Goal: Task Accomplishment & Management: Complete application form

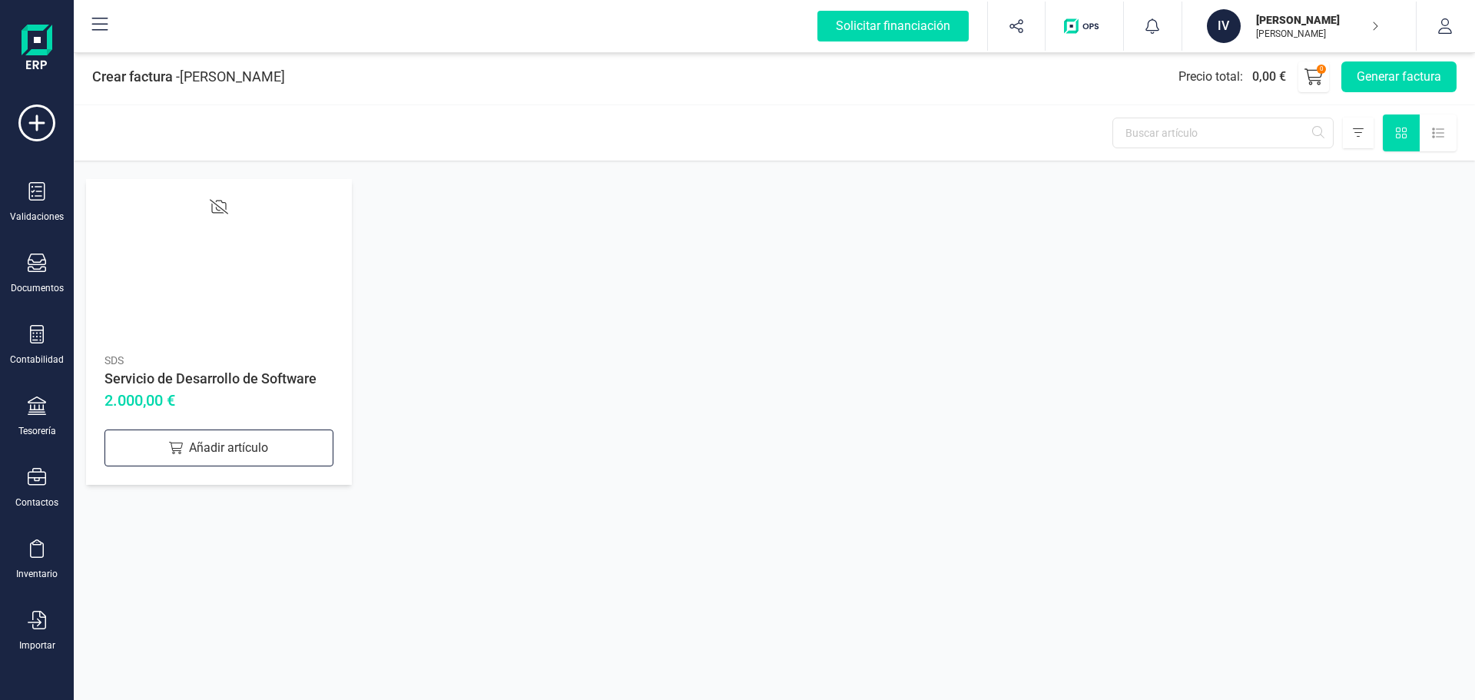
click at [184, 378] on div "Servicio de Desarrollo de Software" at bounding box center [218, 379] width 229 height 22
click at [188, 434] on div "Añadir artículo" at bounding box center [218, 447] width 229 height 37
click at [170, 356] on div "SDS" at bounding box center [218, 360] width 229 height 15
click at [223, 197] on icon at bounding box center [219, 206] width 18 height 18
click at [174, 335] on div at bounding box center [218, 270] width 229 height 147
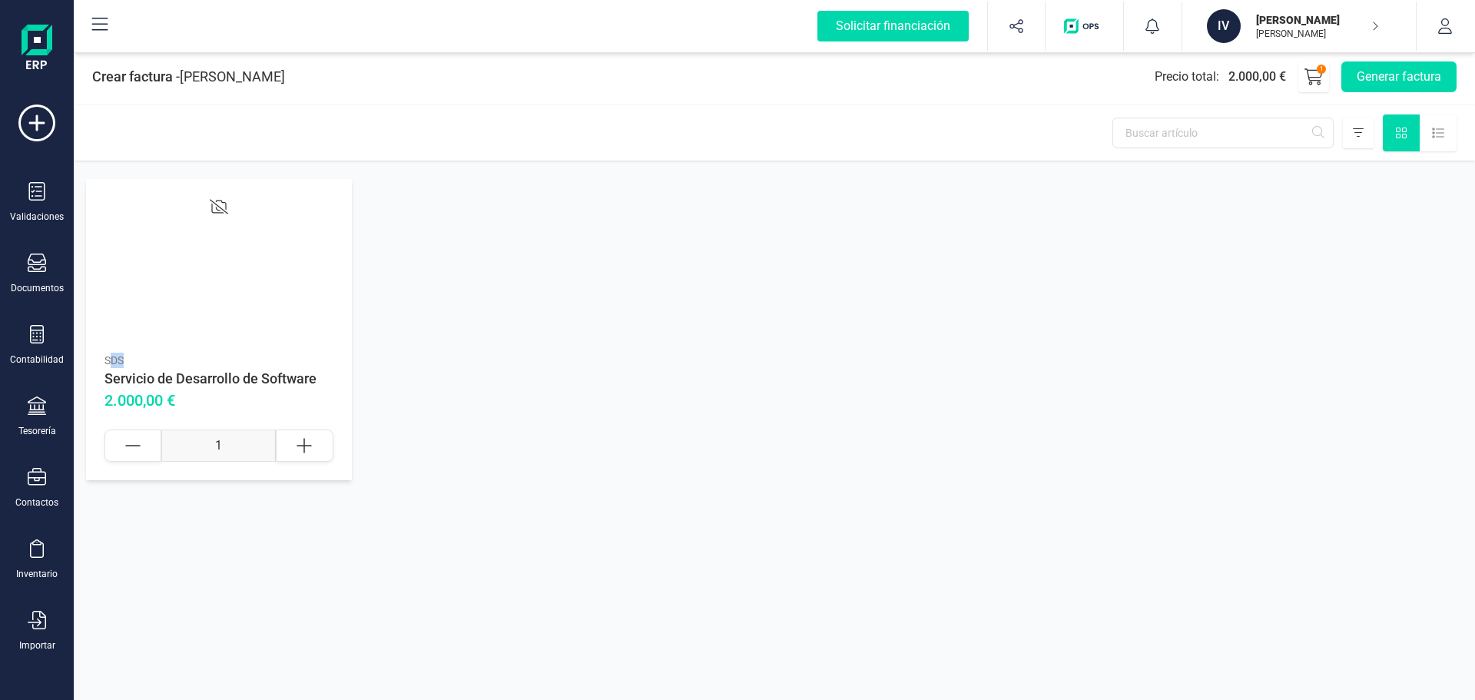
drag, startPoint x: 133, startPoint y: 359, endPoint x: 107, endPoint y: 353, distance: 26.8
click at [109, 353] on div "SDS" at bounding box center [218, 360] width 229 height 15
click at [107, 353] on div "SDS" at bounding box center [218, 360] width 229 height 15
click at [225, 280] on div at bounding box center [218, 270] width 229 height 147
click at [286, 456] on div at bounding box center [304, 445] width 57 height 32
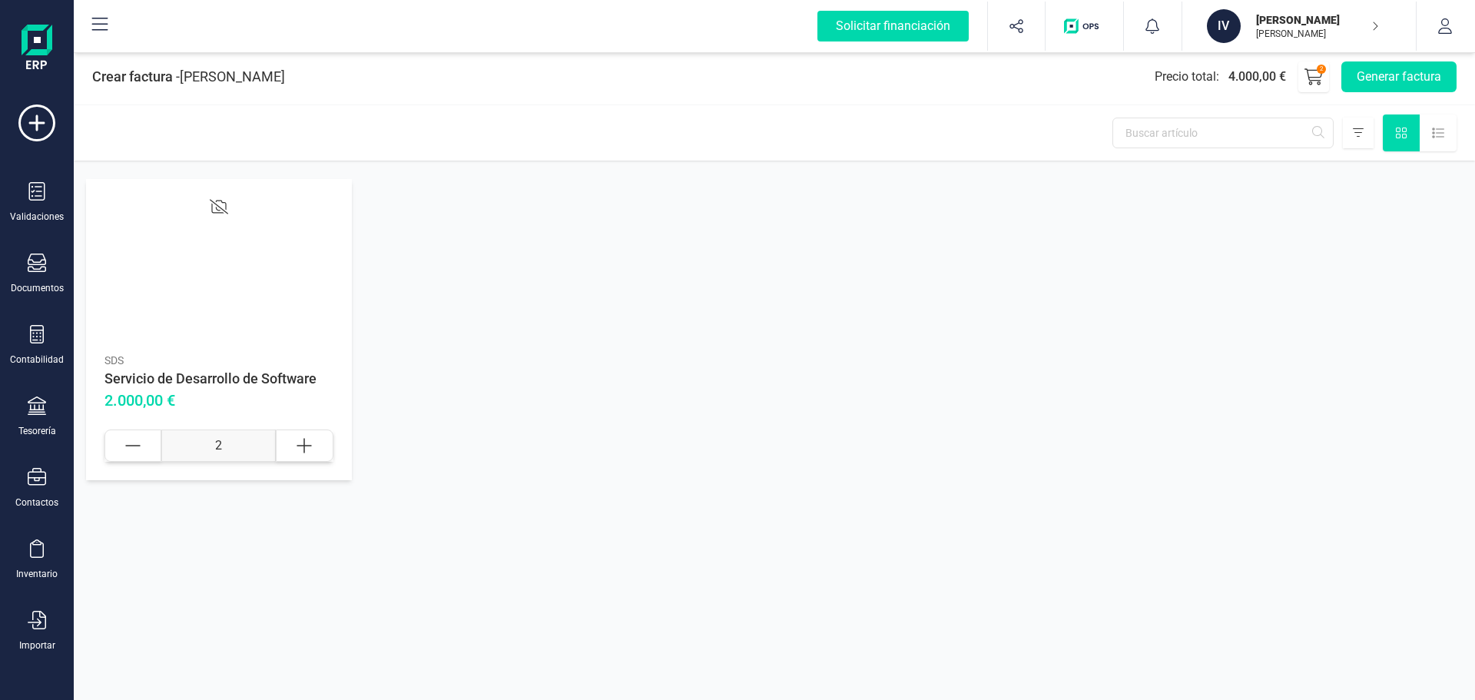
click at [151, 449] on div at bounding box center [132, 445] width 57 height 32
type input "1"
click at [154, 387] on div "Servicio de Desarrollo de Software" at bounding box center [218, 379] width 229 height 22
click at [121, 422] on div "SDS Servicio de Desarrollo de Software 2.000,00 € 1" at bounding box center [219, 329] width 266 height 301
click at [224, 190] on div "SDS Servicio de Desarrollo de Software 2.000,00 € 1" at bounding box center [219, 329] width 266 height 301
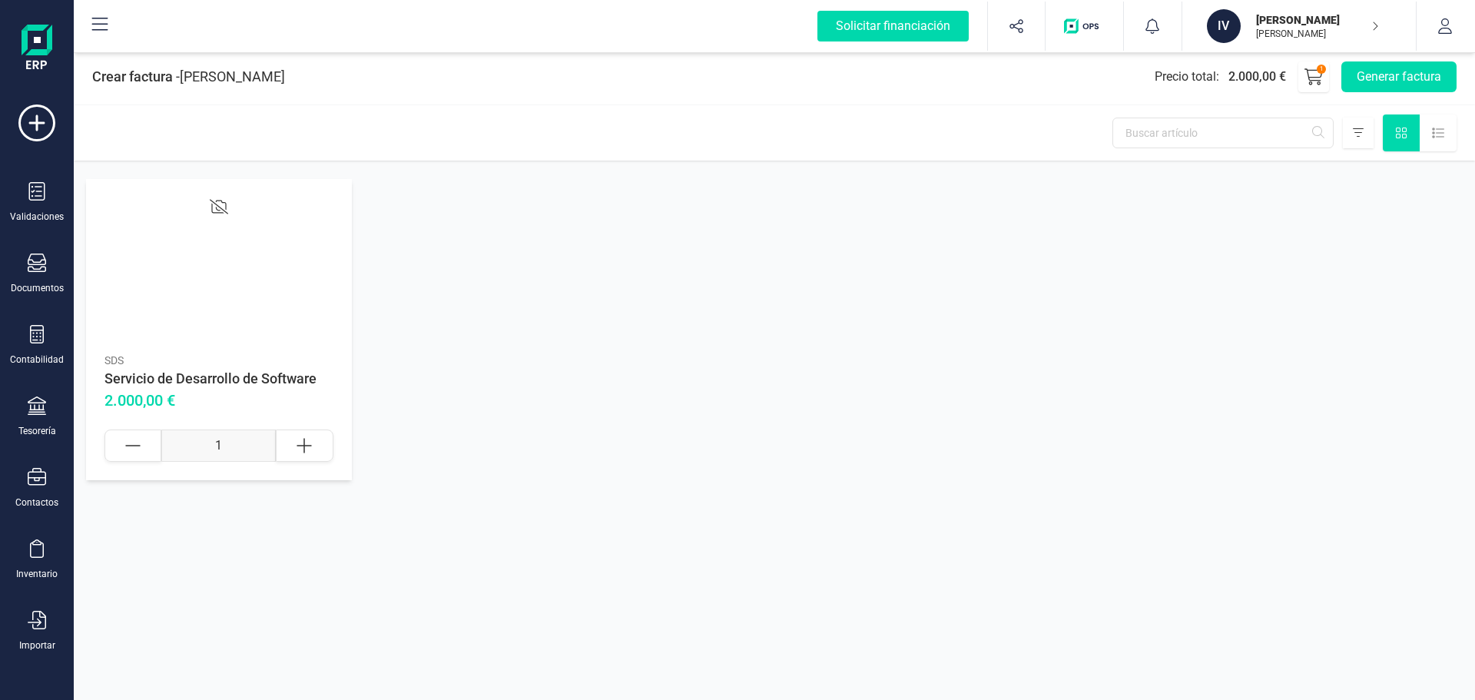
click at [204, 219] on div at bounding box center [218, 270] width 229 height 147
click at [205, 200] on div at bounding box center [218, 270] width 229 height 147
click at [209, 447] on input "1" at bounding box center [218, 445] width 114 height 32
drag, startPoint x: 237, startPoint y: 525, endPoint x: 270, endPoint y: 488, distance: 50.1
click at [242, 533] on div "Crear factura - [PERSON_NAME] Precio total : 2.000,00 € 1 Generar factura SDS S…" at bounding box center [774, 350] width 1401 height 700
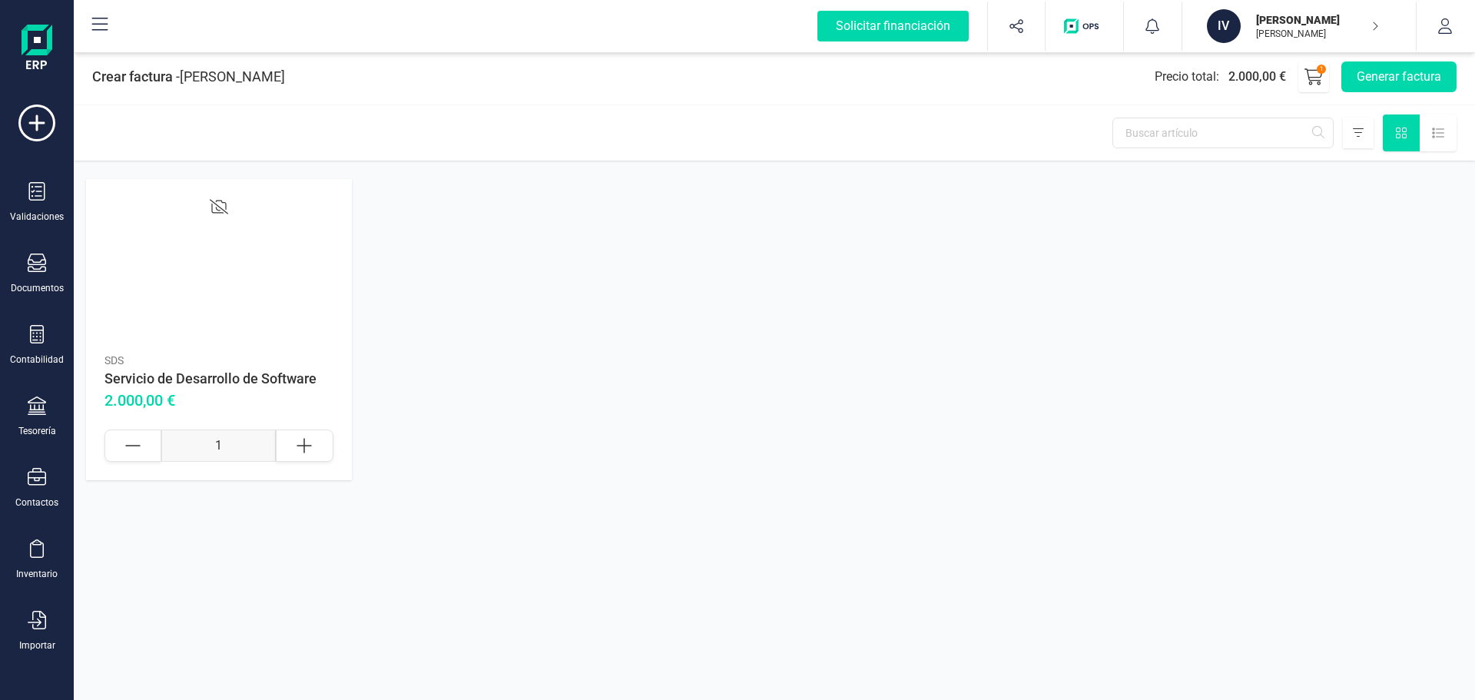
click at [705, 486] on div "SDS Servicio de Desarrollo de Software 2.000,00 € 1" at bounding box center [774, 330] width 1401 height 338
click at [224, 353] on div "SDS" at bounding box center [218, 360] width 229 height 15
click at [208, 329] on div at bounding box center [218, 270] width 229 height 147
click at [210, 319] on div at bounding box center [218, 270] width 229 height 147
click at [1196, 81] on div "Precio total : 2.000,00 €" at bounding box center [1219, 77] width 131 height 18
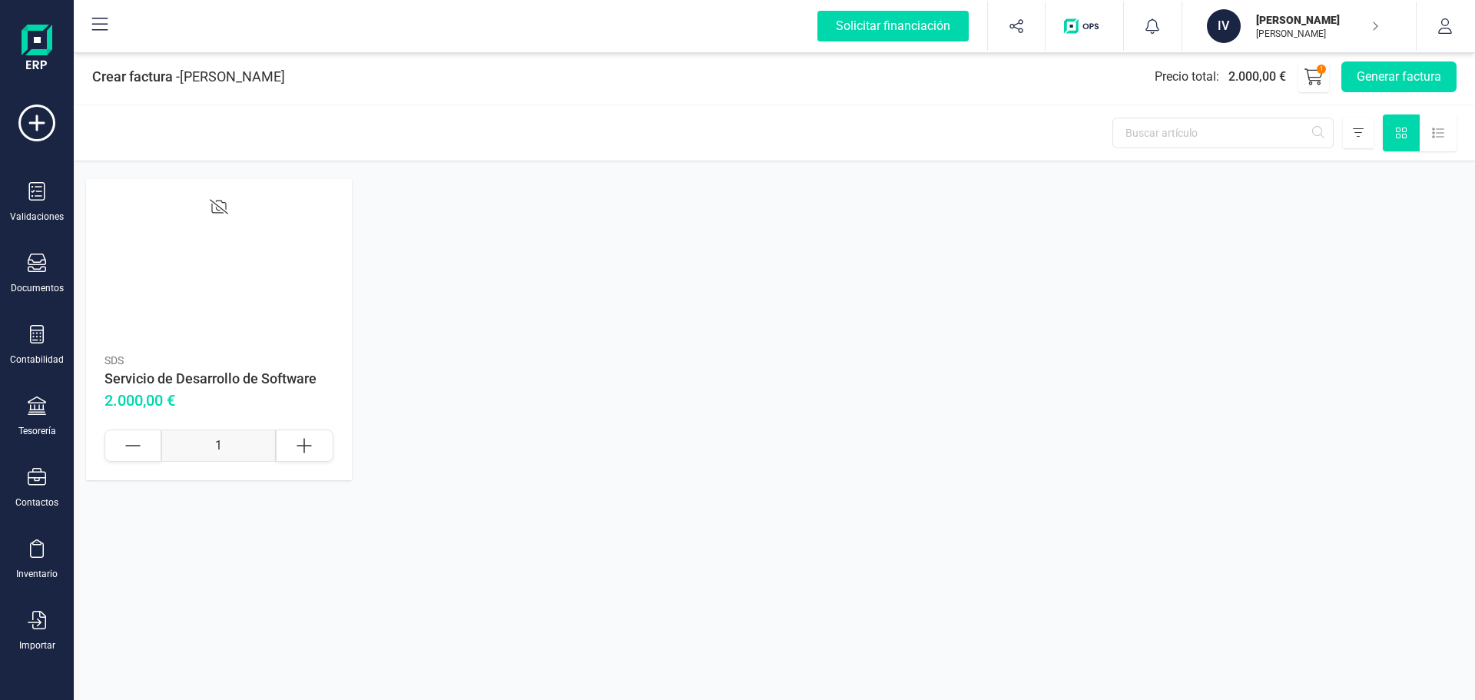
click at [1253, 76] on span "2.000,00 €" at bounding box center [1257, 77] width 58 height 18
click at [1377, 82] on button "Generar factura" at bounding box center [1398, 76] width 115 height 31
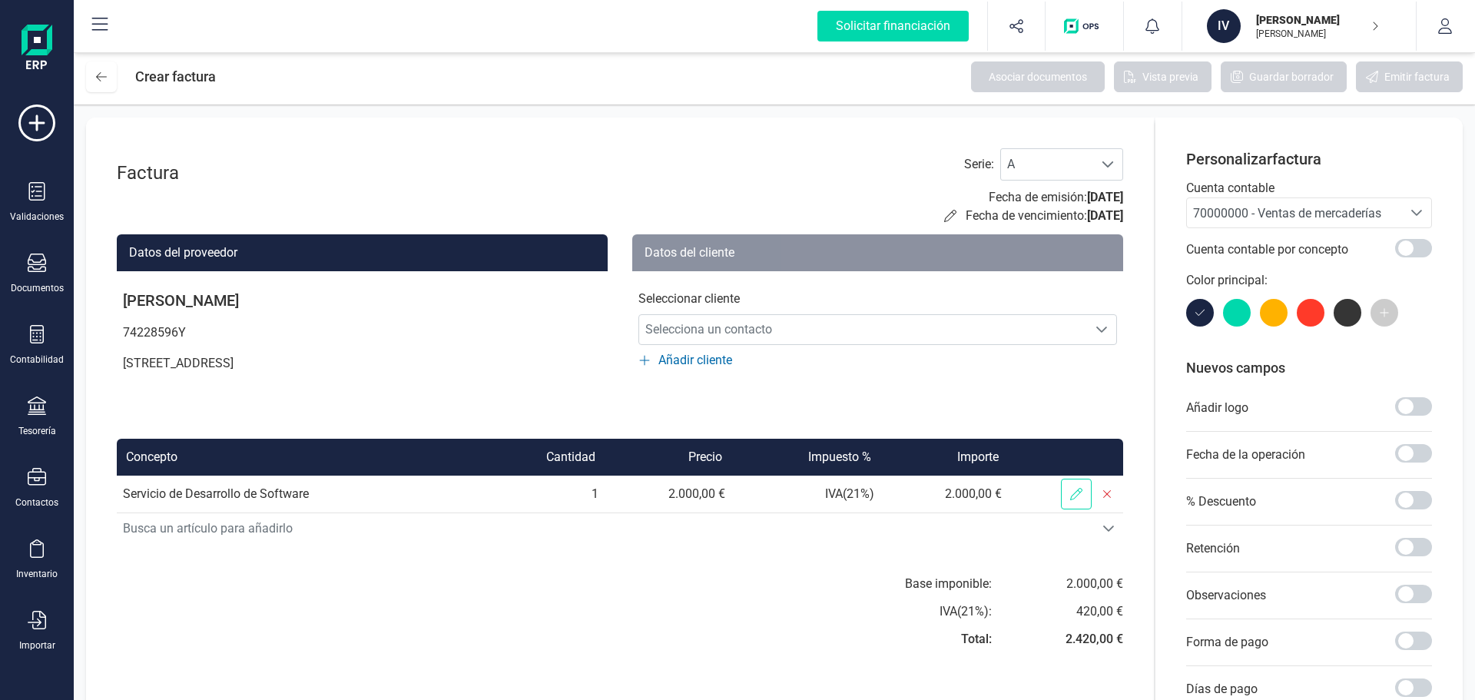
click at [1073, 493] on icon at bounding box center [1076, 494] width 12 height 12
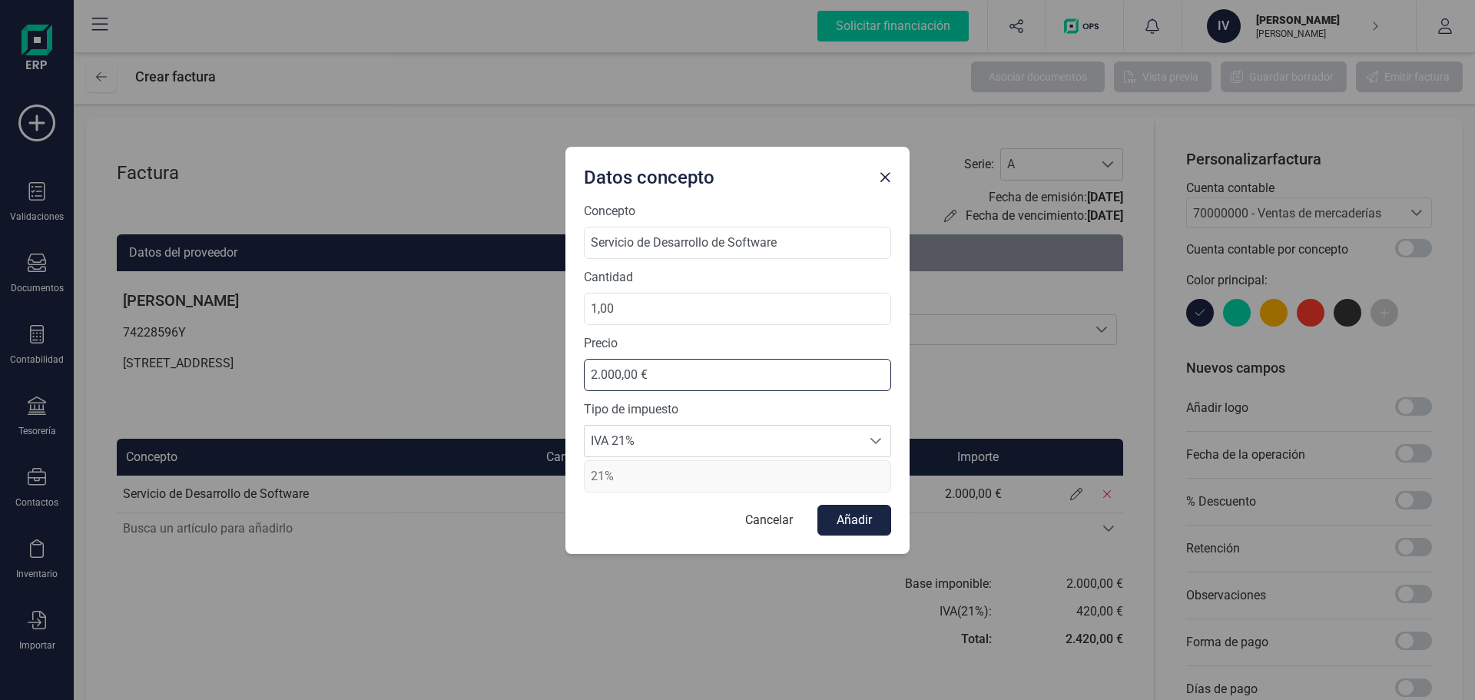
click at [680, 370] on input "2.000,00 €" at bounding box center [737, 375] width 307 height 32
drag, startPoint x: 674, startPoint y: 370, endPoint x: 653, endPoint y: 370, distance: 20.7
click at [660, 370] on input "2.000,00 €" at bounding box center [737, 375] width 307 height 32
click at [651, 369] on input "2.000,00 €" at bounding box center [737, 375] width 307 height 32
click at [633, 369] on input "2.000,00 €" at bounding box center [737, 375] width 307 height 32
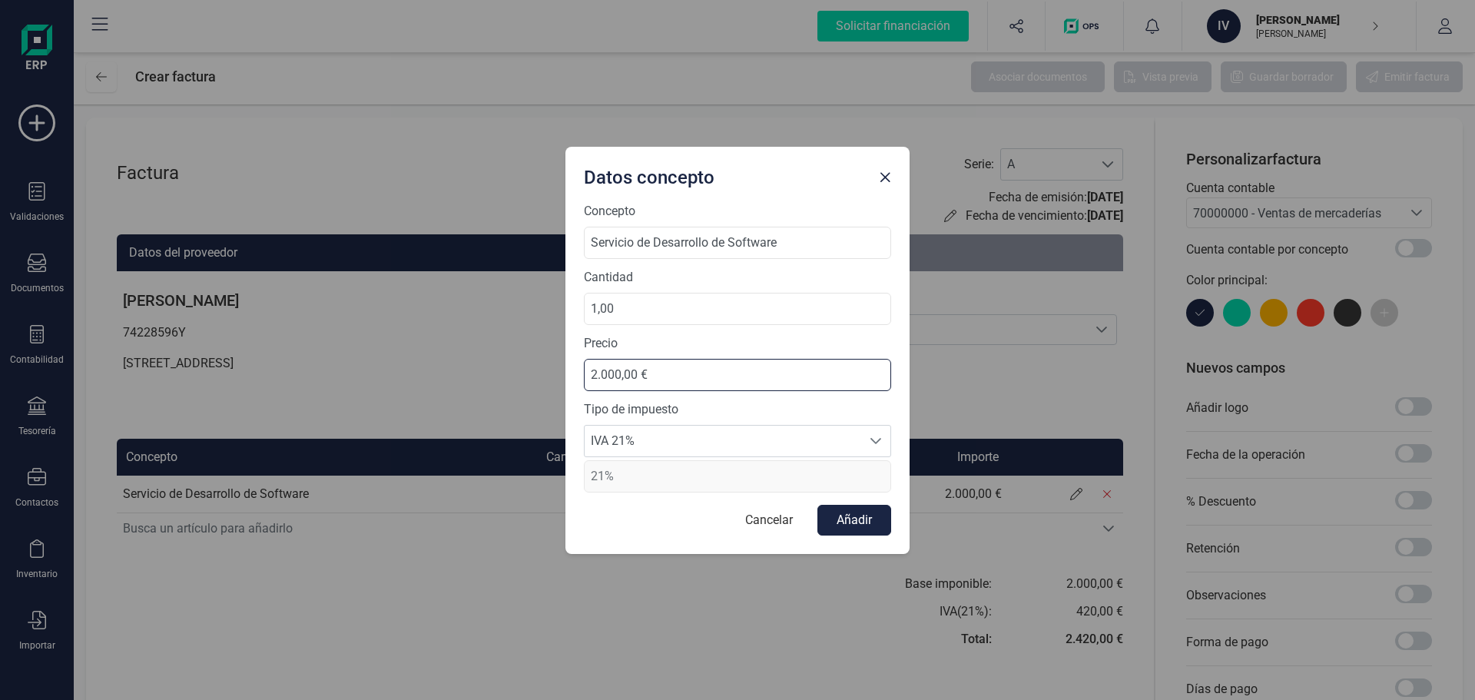
drag, startPoint x: 650, startPoint y: 373, endPoint x: 679, endPoint y: 378, distance: 29.5
click at [677, 376] on input "2.000,00 €" at bounding box center [737, 375] width 307 height 32
click at [684, 440] on span "IVA 21%" at bounding box center [722, 440] width 276 height 31
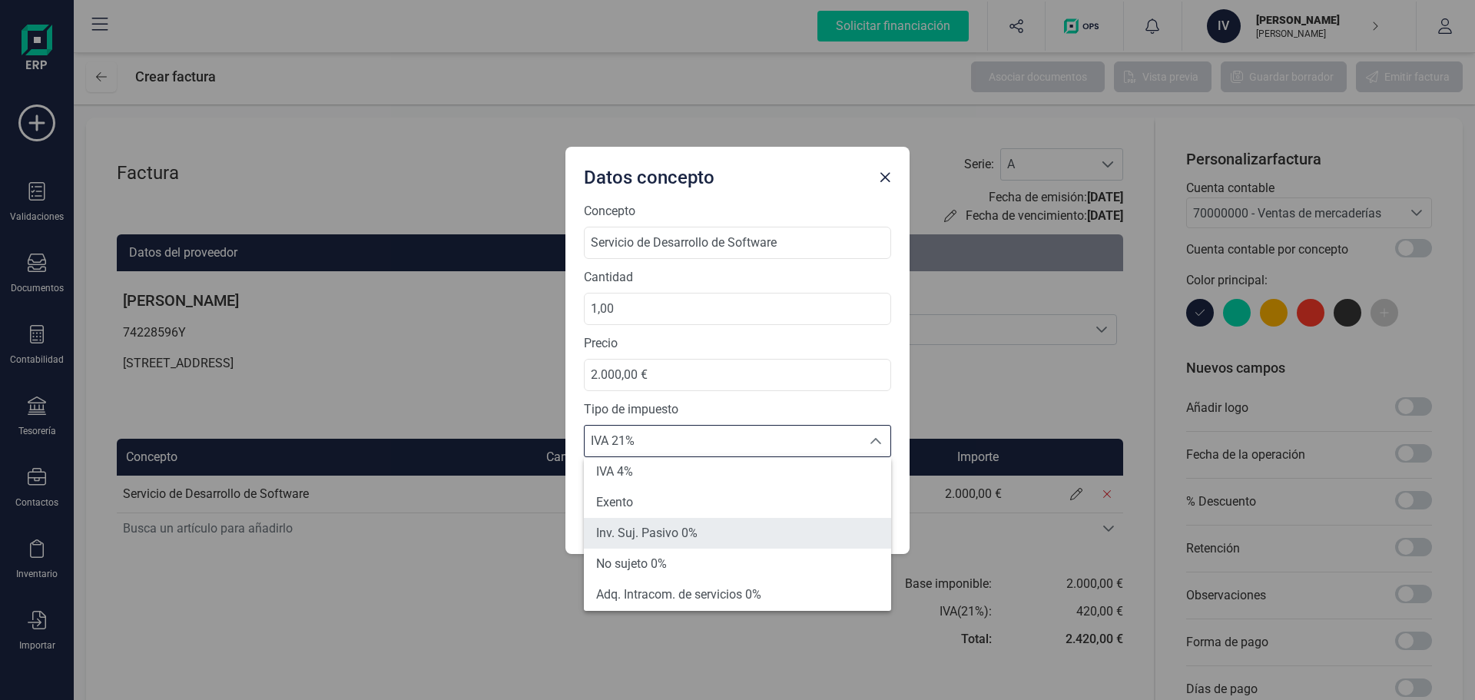
scroll to position [77, 0]
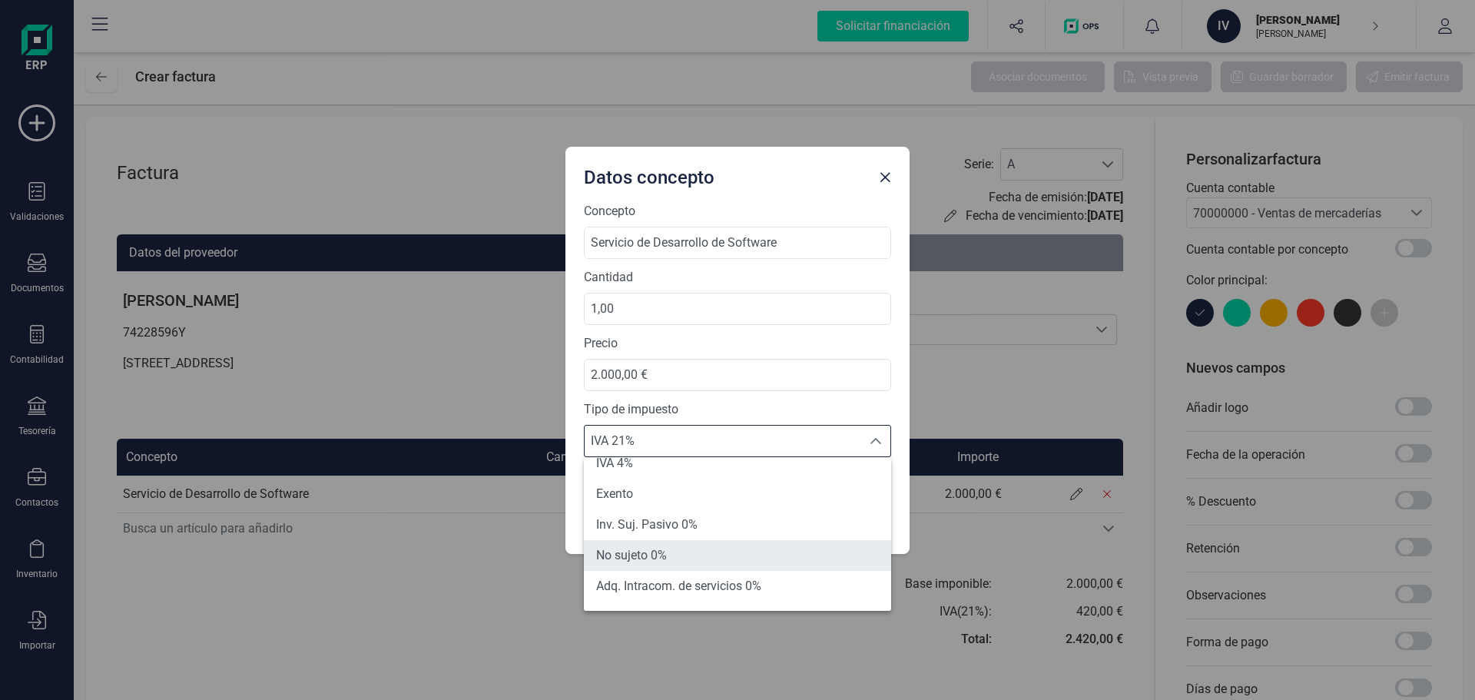
click at [702, 544] on li "No sujeto 0%" at bounding box center [737, 555] width 307 height 31
type input "0%"
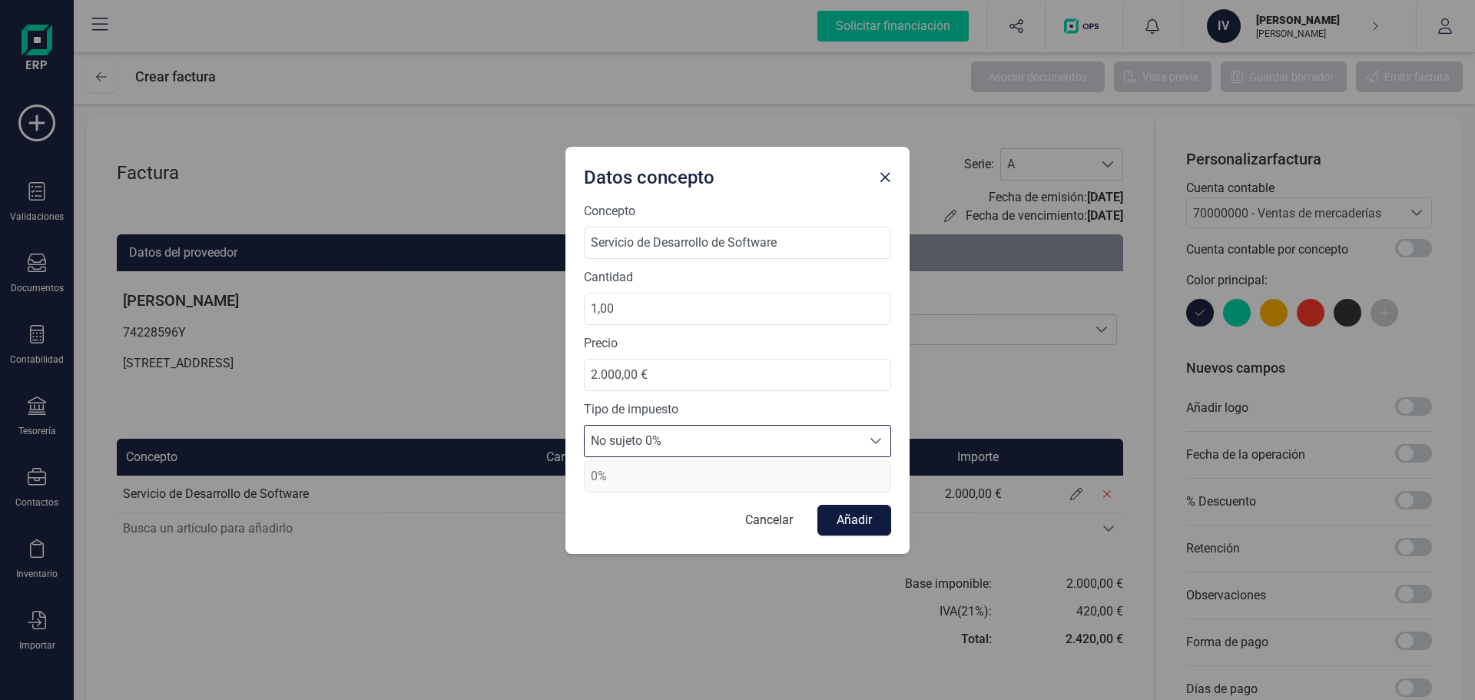
click at [824, 522] on button "Añadir" at bounding box center [854, 520] width 74 height 31
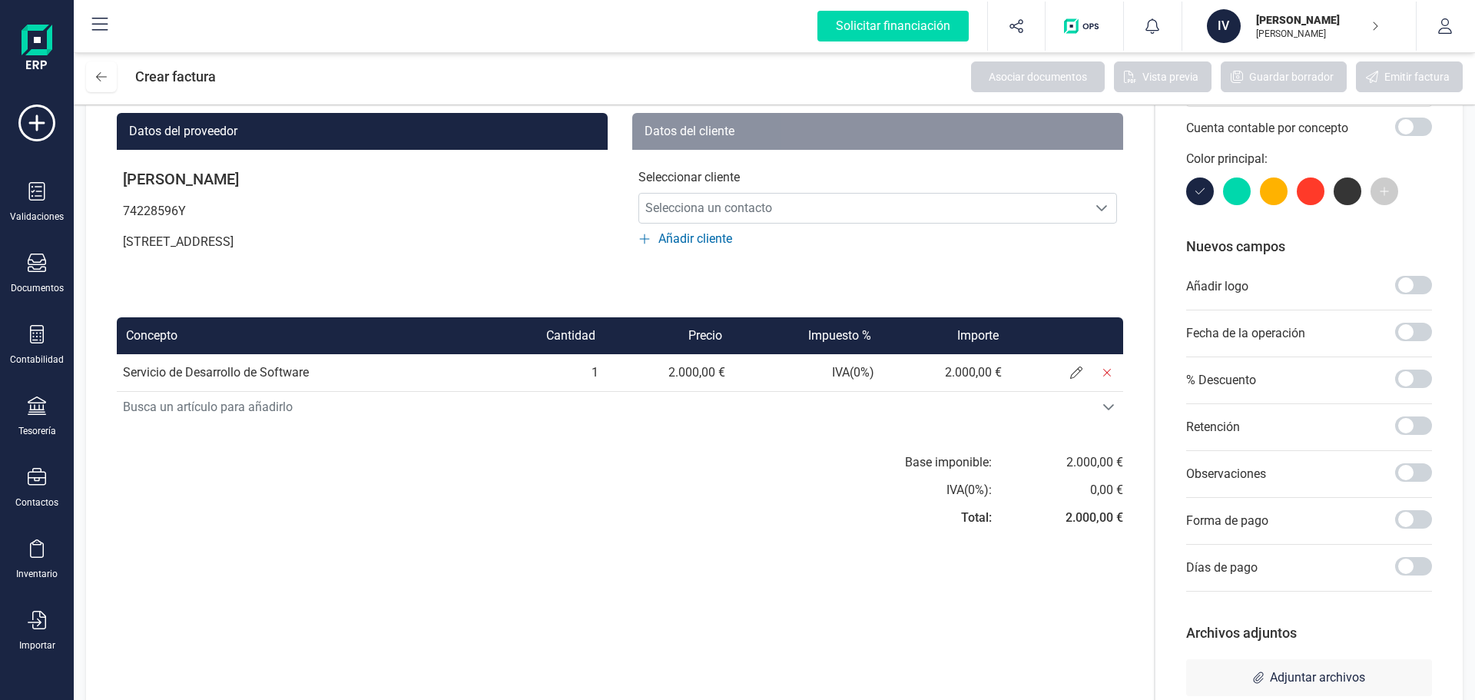
scroll to position [0, 0]
